Goal: Find specific page/section: Find specific page/section

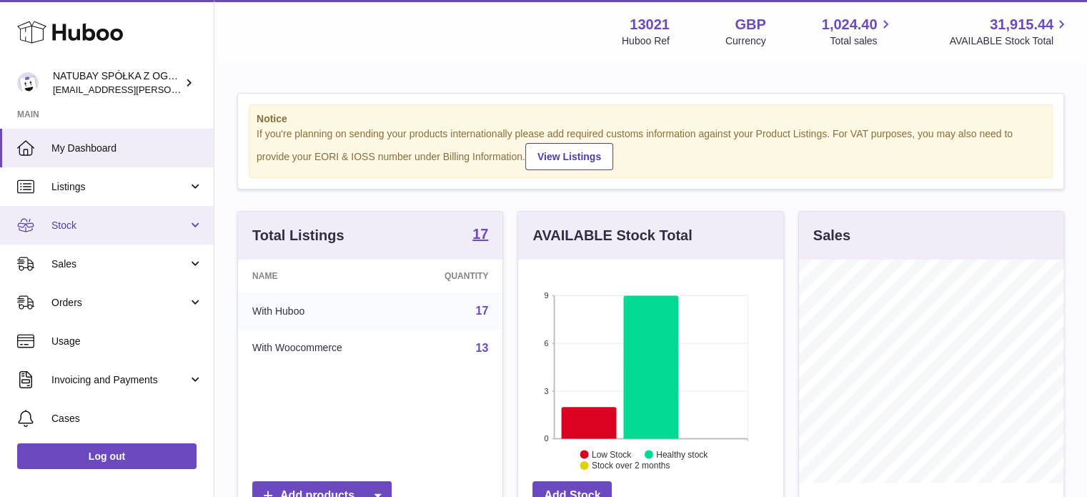
click at [137, 229] on span "Stock" at bounding box center [119, 226] width 136 height 14
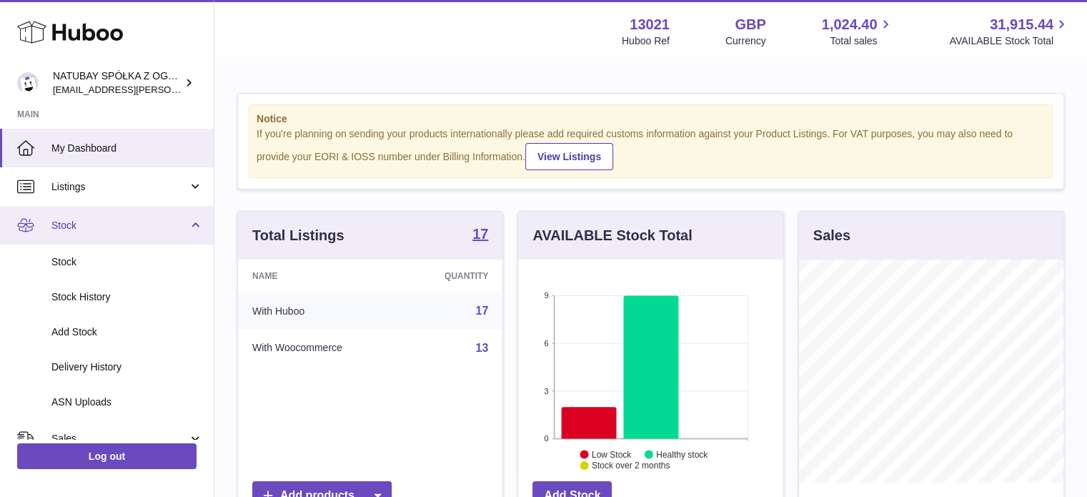
click at [134, 234] on link "Stock" at bounding box center [107, 225] width 214 height 39
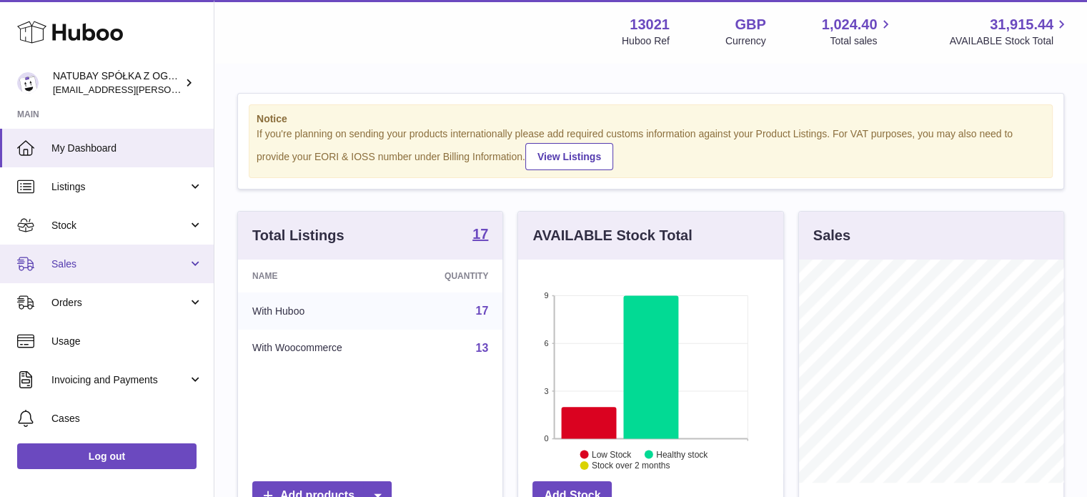
click at [134, 254] on link "Sales" at bounding box center [107, 263] width 214 height 39
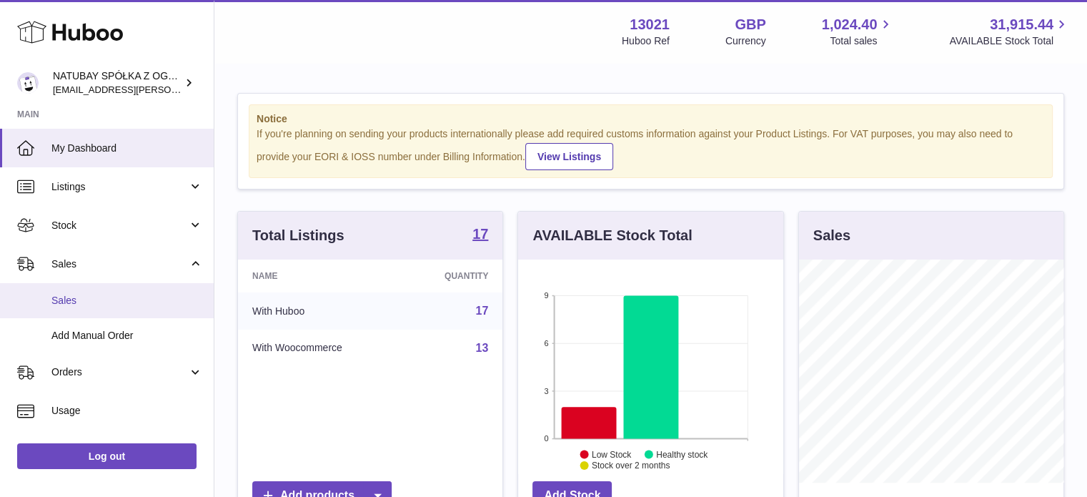
click at [119, 286] on link "Sales" at bounding box center [107, 300] width 214 height 35
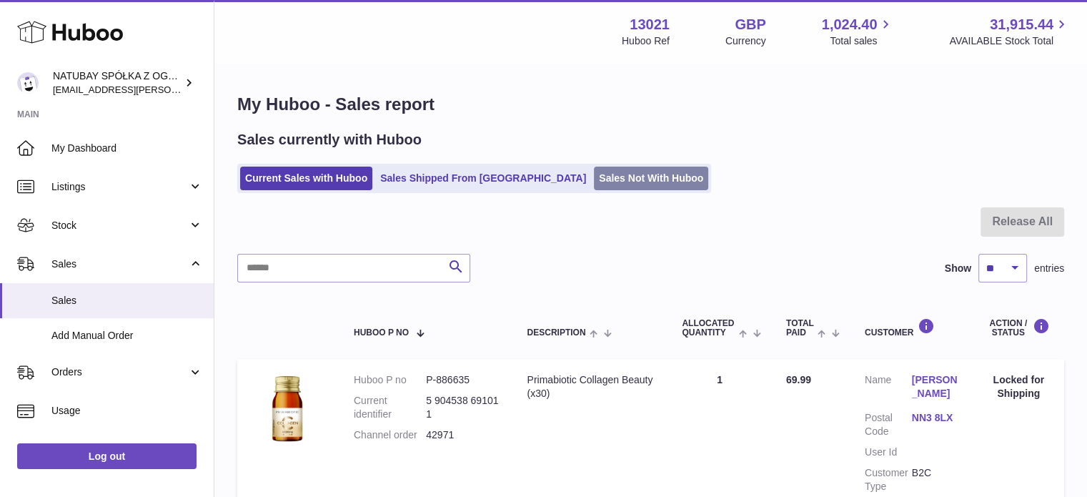
click at [594, 172] on link "Sales Not With Huboo" at bounding box center [651, 179] width 114 height 24
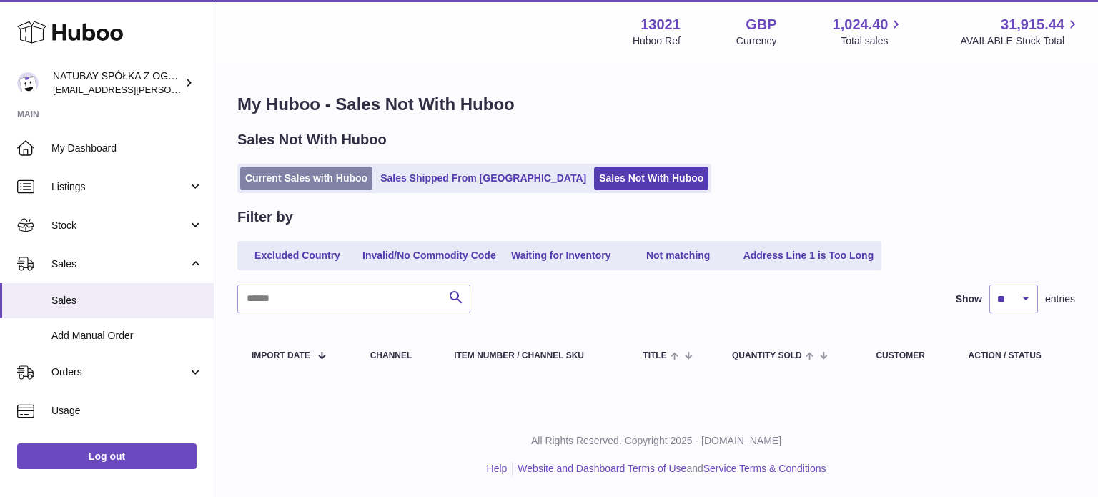
click at [306, 179] on link "Current Sales with Huboo" at bounding box center [306, 179] width 132 height 24
